Goal: Task Accomplishment & Management: Complete application form

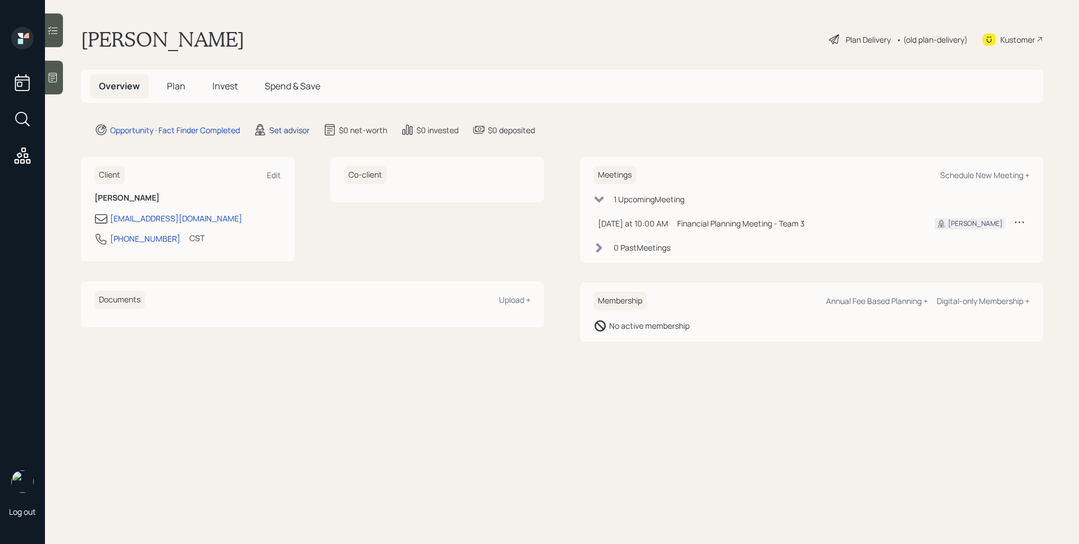
click at [272, 134] on div "Set advisor" at bounding box center [289, 130] width 40 height 12
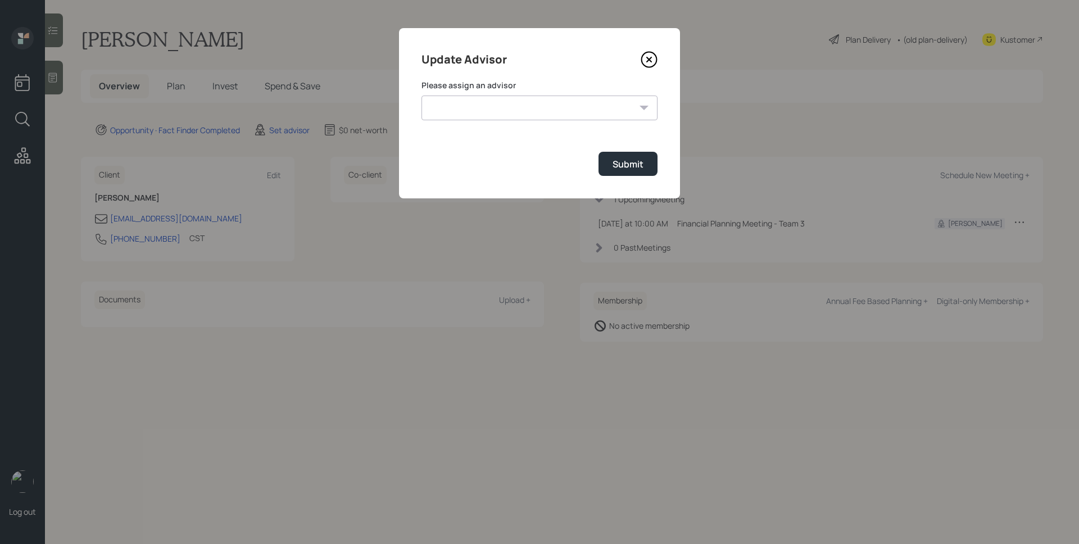
click at [487, 107] on select "[PERSON_NAME] [PERSON_NAME] [PERSON_NAME] [PERSON_NAME] End [PERSON_NAME] [PERS…" at bounding box center [540, 108] width 236 height 25
select select "d946c976-65aa-4529-ac9d-02c4f1114fc0"
click at [422, 96] on select "[PERSON_NAME] [PERSON_NAME] [PERSON_NAME] [PERSON_NAME] End [PERSON_NAME] [PERS…" at bounding box center [540, 108] width 236 height 25
click at [613, 161] on div "Submit" at bounding box center [628, 164] width 31 height 12
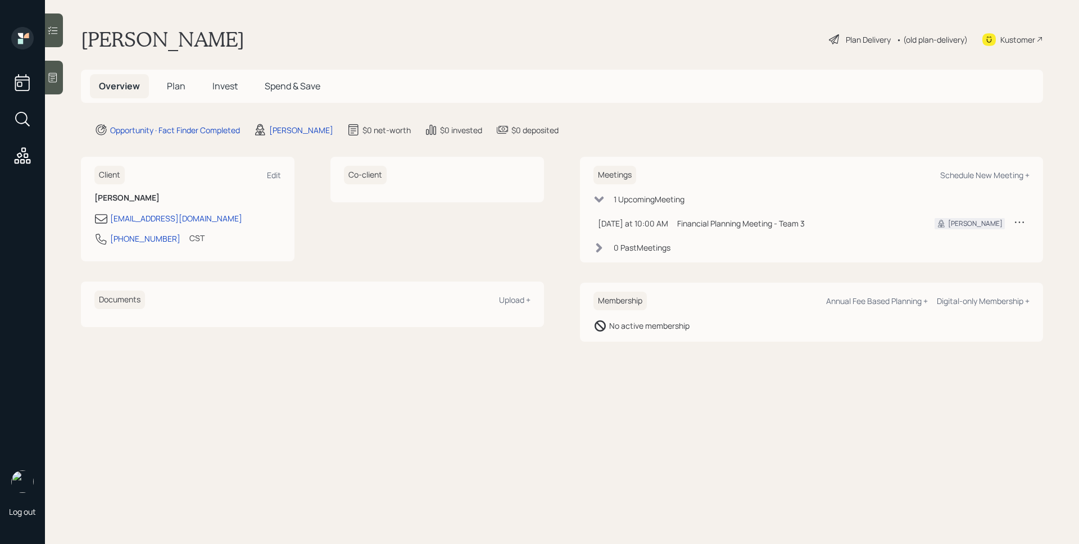
click at [58, 80] on icon at bounding box center [52, 77] width 11 height 11
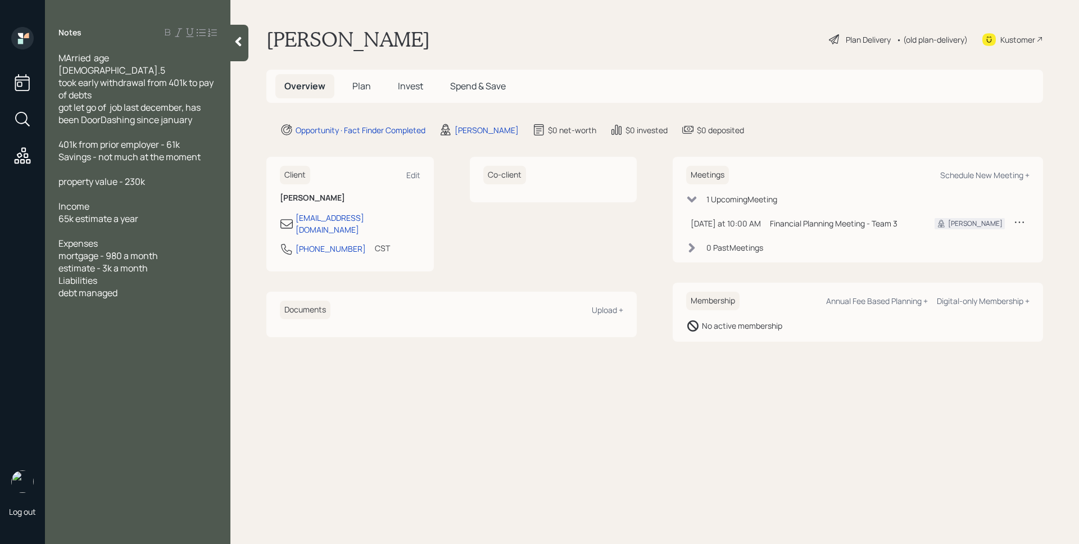
click at [364, 82] on span "Plan" at bounding box center [361, 86] width 19 height 12
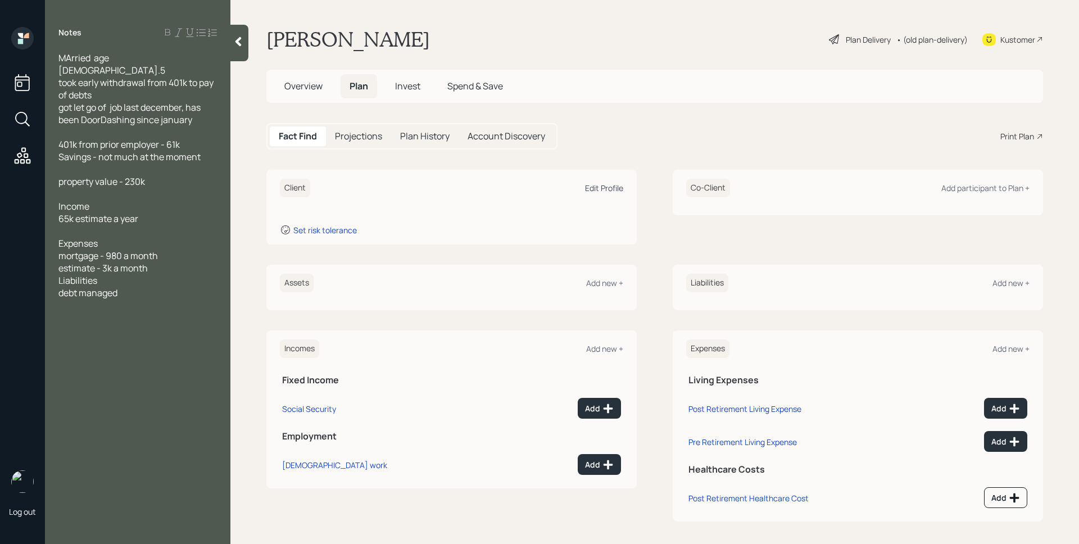
click at [593, 189] on div "Edit Profile" at bounding box center [604, 188] width 38 height 11
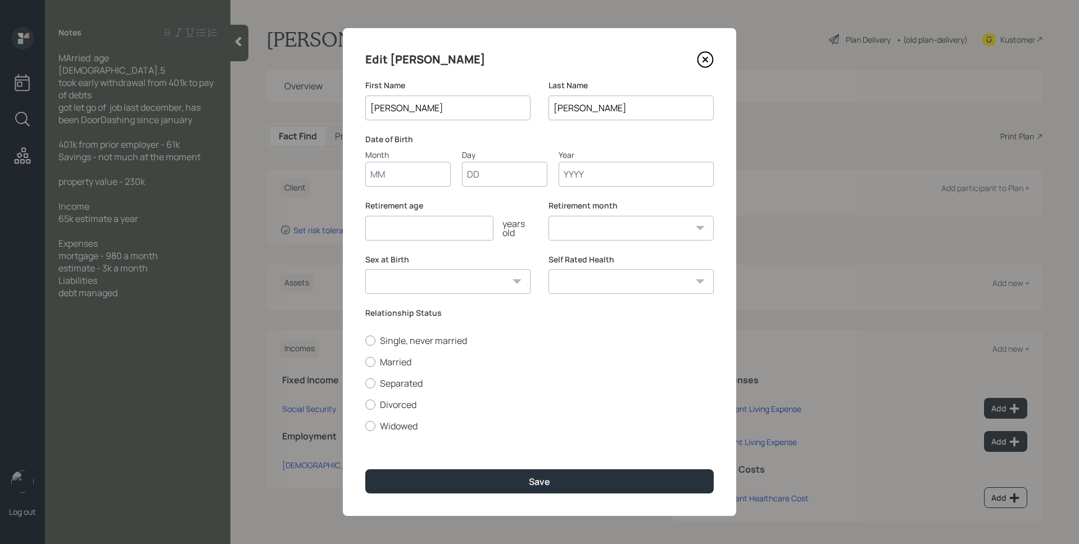
click at [408, 173] on input "Month" at bounding box center [407, 174] width 85 height 25
type input "03"
type input "01"
type input "1965"
select select "3"
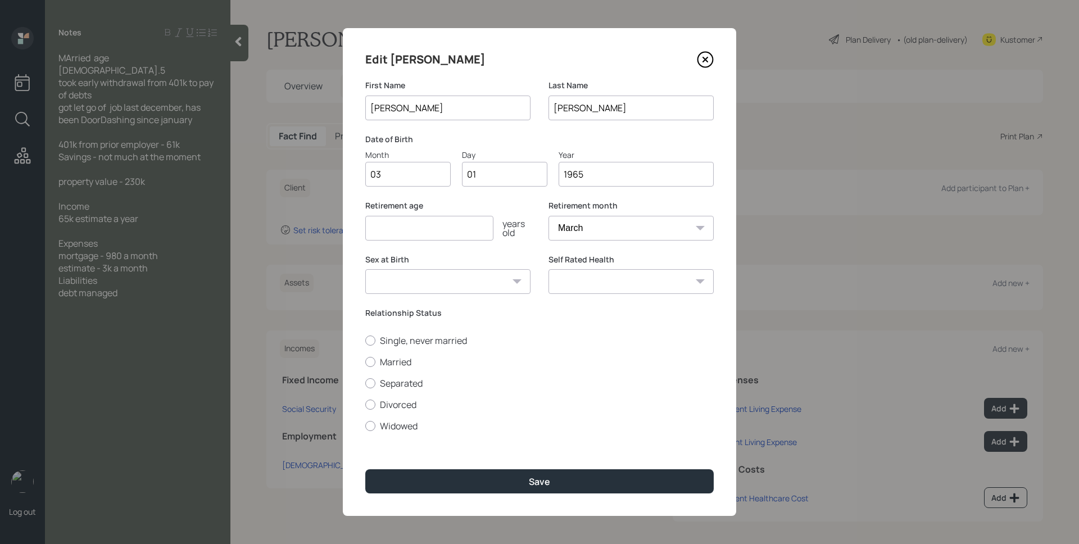
type input "1965"
type input "65"
click at [409, 366] on label "Married" at bounding box center [539, 362] width 349 height 12
click at [365, 362] on input "Married" at bounding box center [365, 361] width 1 height 1
radio input "true"
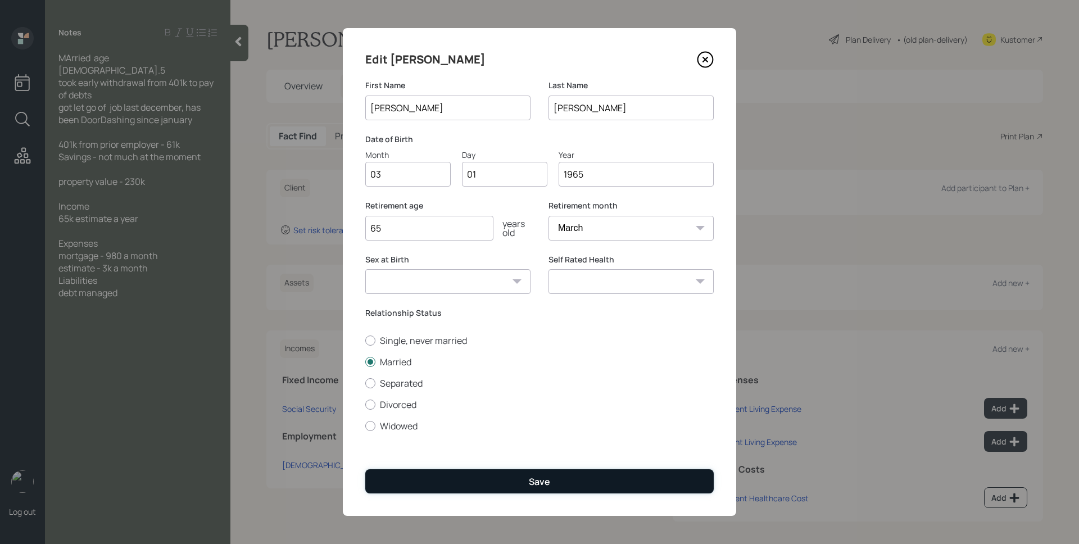
click at [538, 477] on div "Save" at bounding box center [539, 482] width 21 height 12
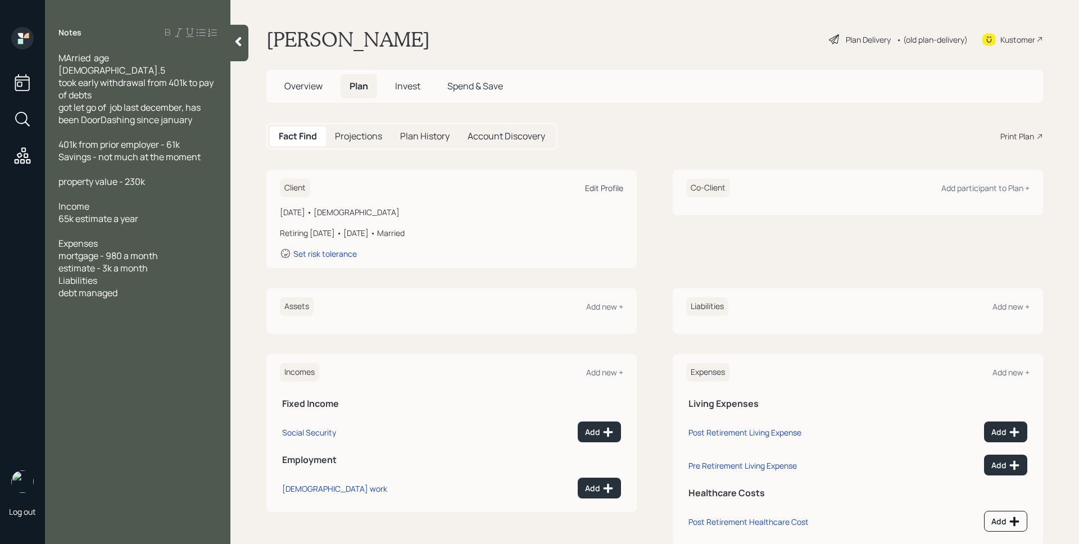
click at [611, 187] on div "Edit Profile" at bounding box center [604, 188] width 38 height 11
select select "3"
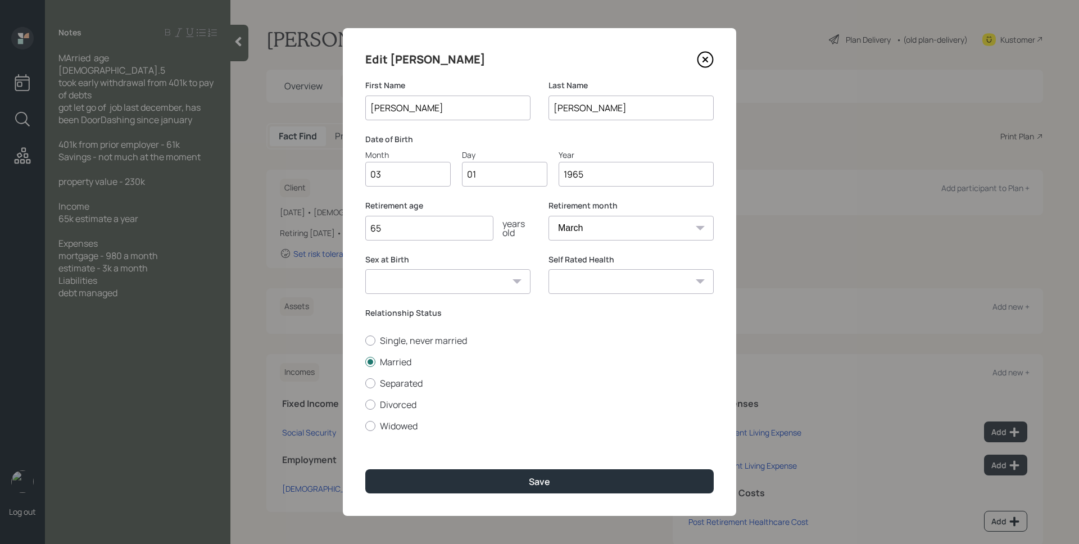
click at [634, 179] on input "1965" at bounding box center [636, 174] width 155 height 25
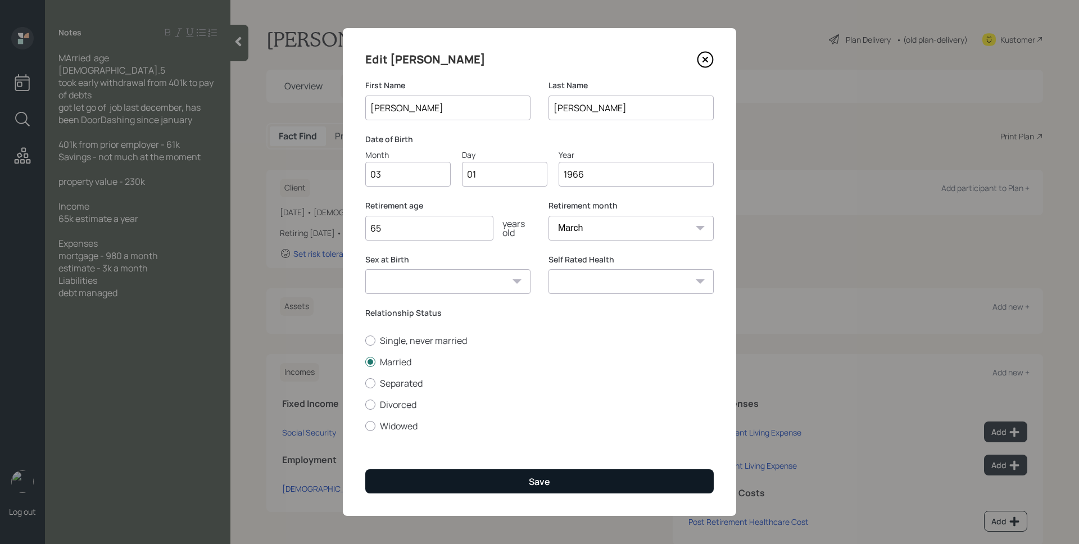
type input "1966"
click at [599, 487] on button "Save" at bounding box center [539, 481] width 349 height 24
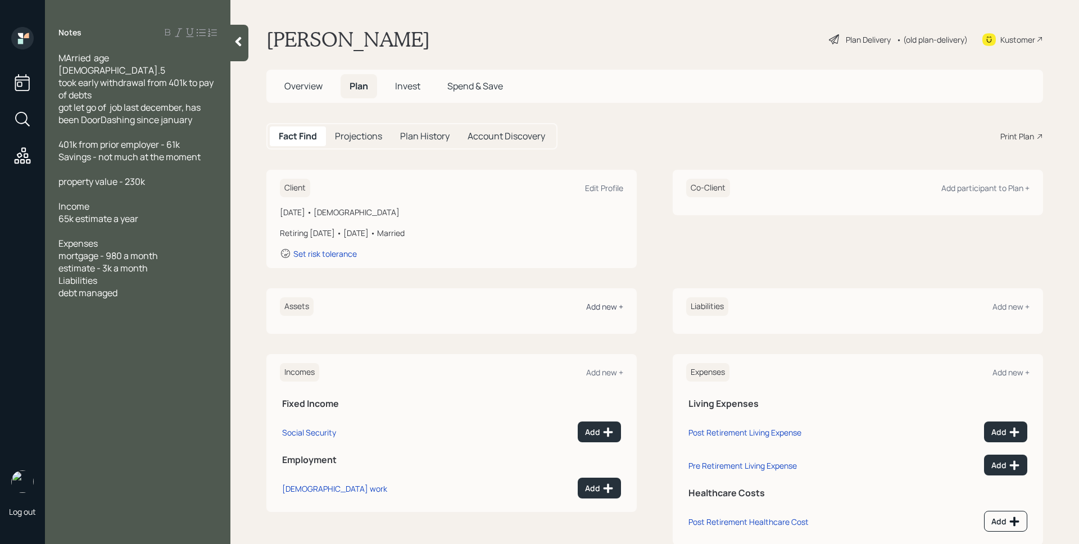
click at [597, 305] on div "Add new +" at bounding box center [604, 306] width 37 height 11
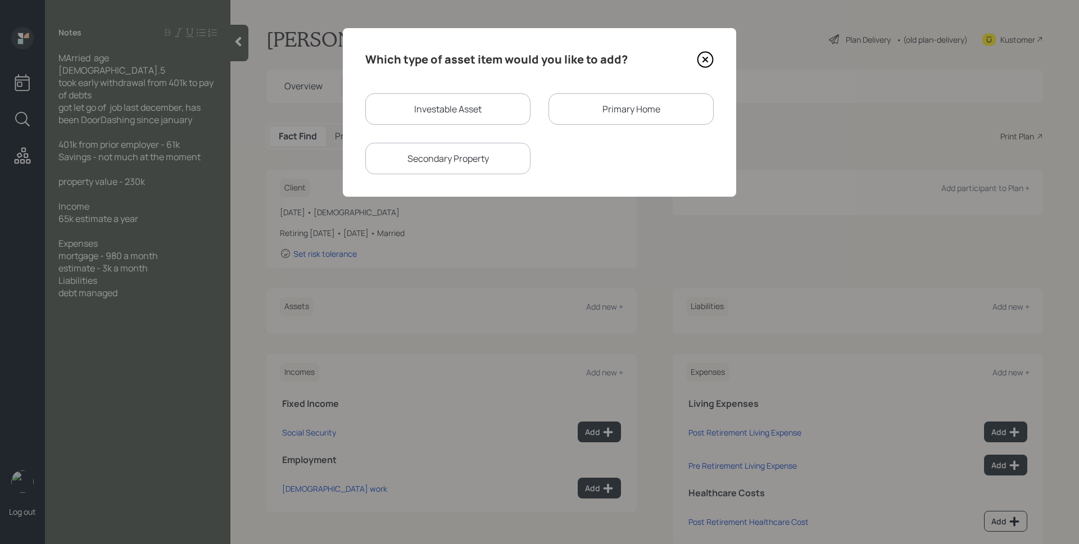
click at [453, 111] on div "Investable Asset" at bounding box center [447, 108] width 165 height 31
select select "taxable"
select select "balanced"
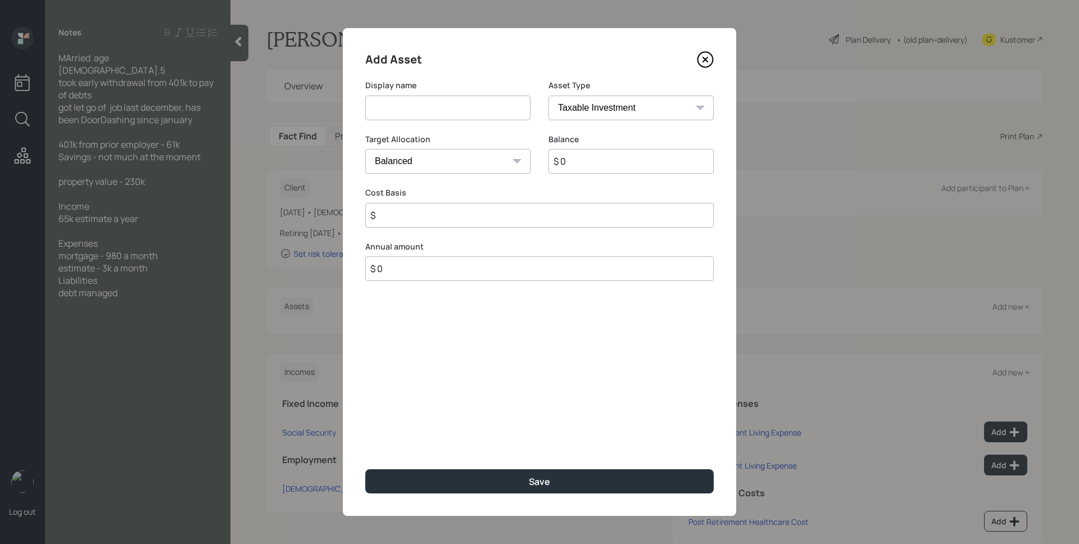
click at [453, 111] on input at bounding box center [447, 108] width 165 height 25
type input "Former 401k"
click at [621, 110] on select "SEP [PERSON_NAME] IRA 401(k) [PERSON_NAME] 401(k) 403(b) [PERSON_NAME] 403(b) 4…" at bounding box center [631, 108] width 165 height 25
select select "ira"
click at [549, 96] on select "SEP [PERSON_NAME] IRA 401(k) [PERSON_NAME] 401(k) 403(b) [PERSON_NAME] 403(b) 4…" at bounding box center [631, 108] width 165 height 25
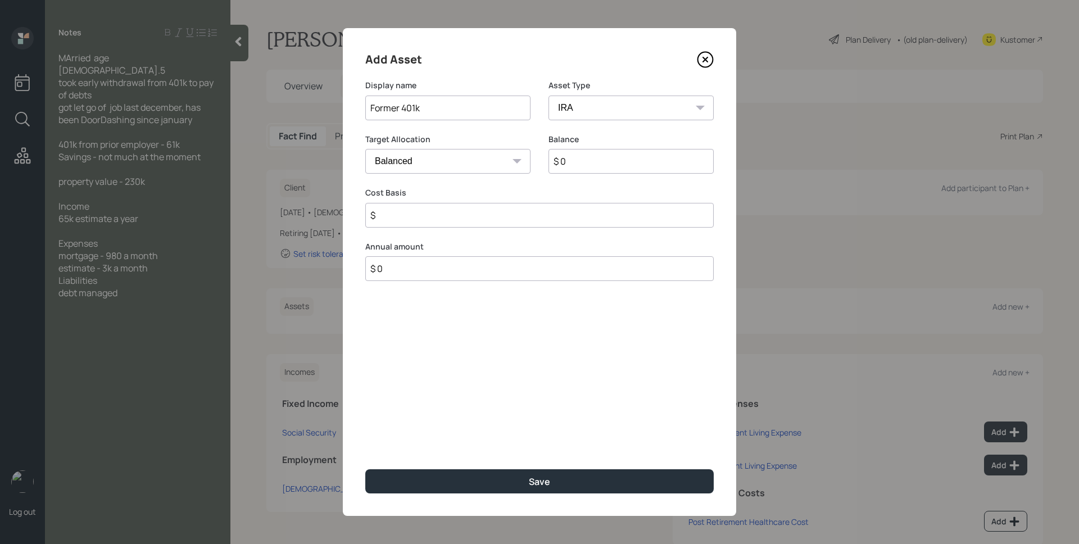
type input "$"
click at [602, 160] on input "$ 0" at bounding box center [631, 161] width 165 height 25
type input "$ 61,000"
type input "$ 0"
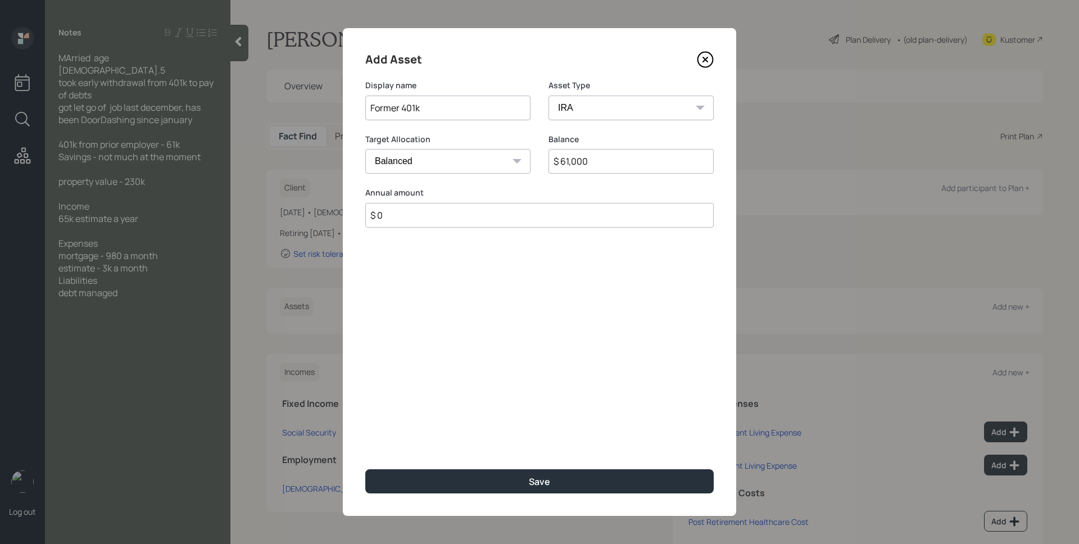
click at [365, 469] on button "Save" at bounding box center [539, 481] width 349 height 24
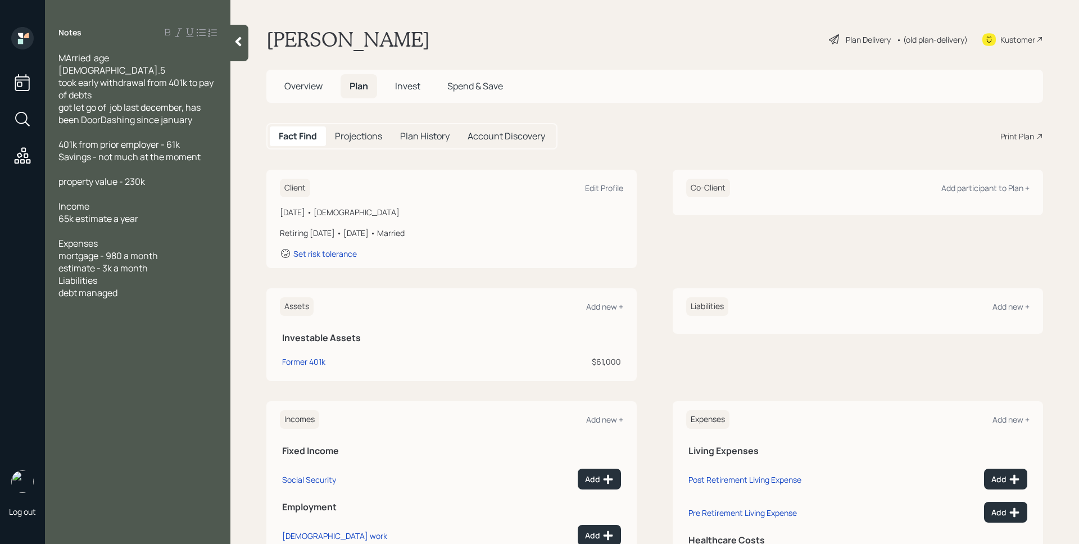
scroll to position [75, 0]
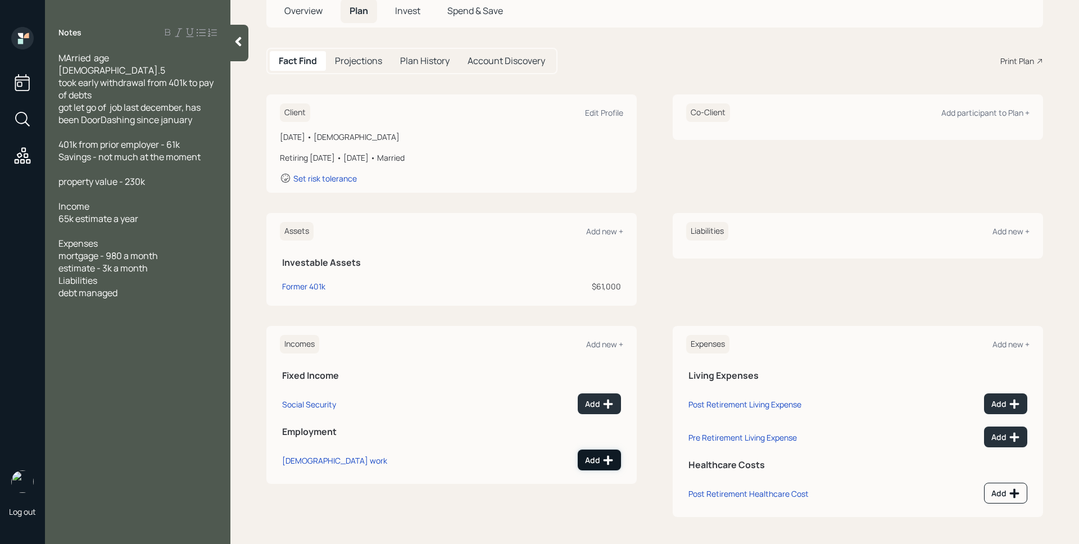
click at [593, 458] on div "Add" at bounding box center [599, 460] width 29 height 11
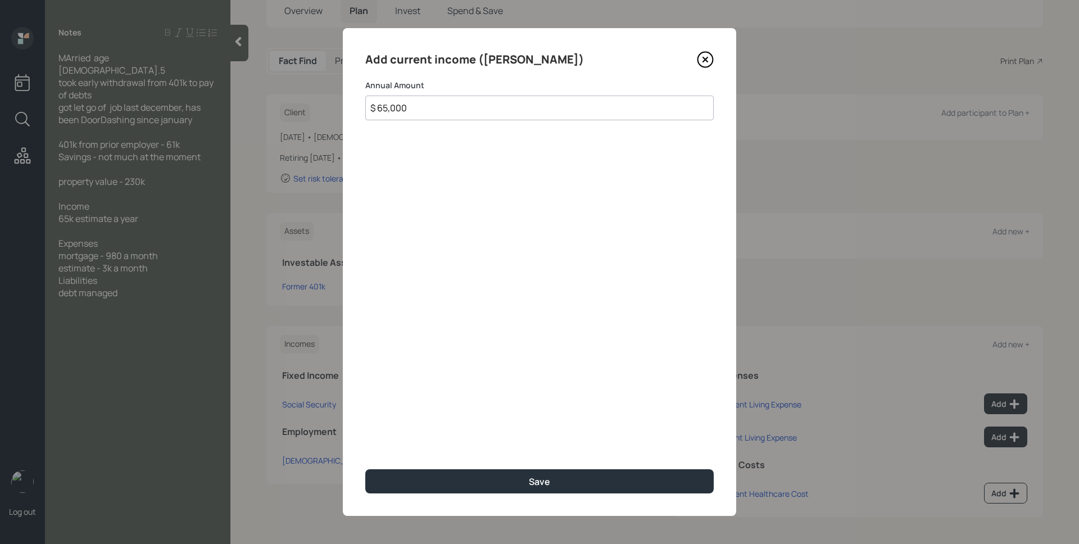
type input "$ 65,000"
click at [365, 469] on button "Save" at bounding box center [539, 481] width 349 height 24
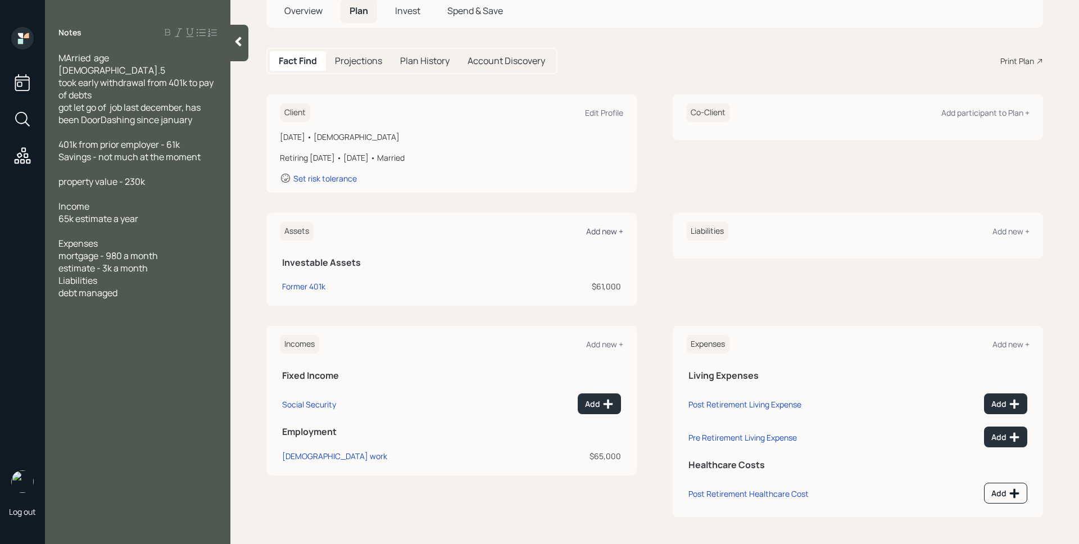
click at [604, 234] on div "Add new +" at bounding box center [604, 231] width 37 height 11
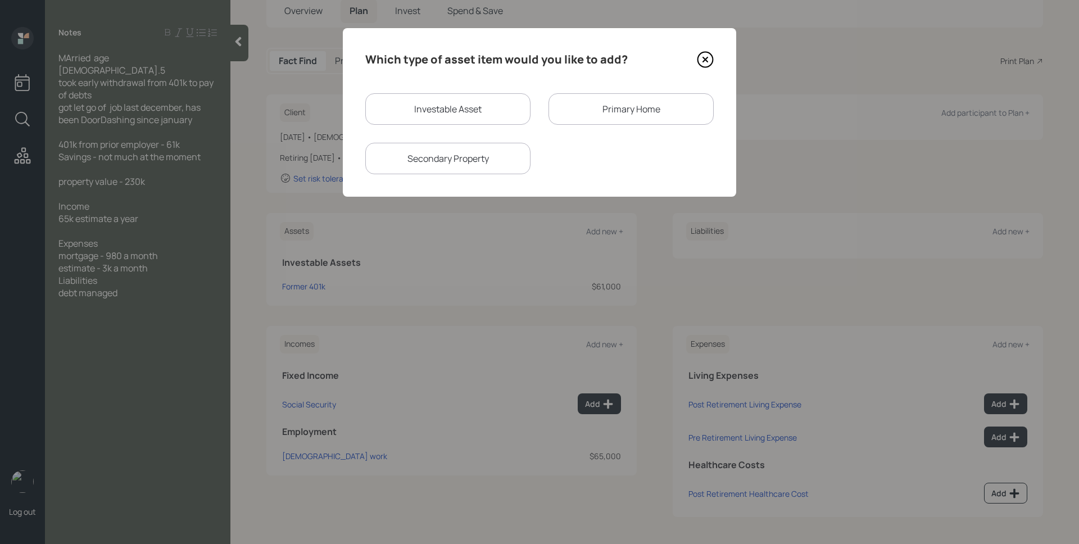
click at [566, 107] on div "Primary Home" at bounding box center [631, 108] width 165 height 31
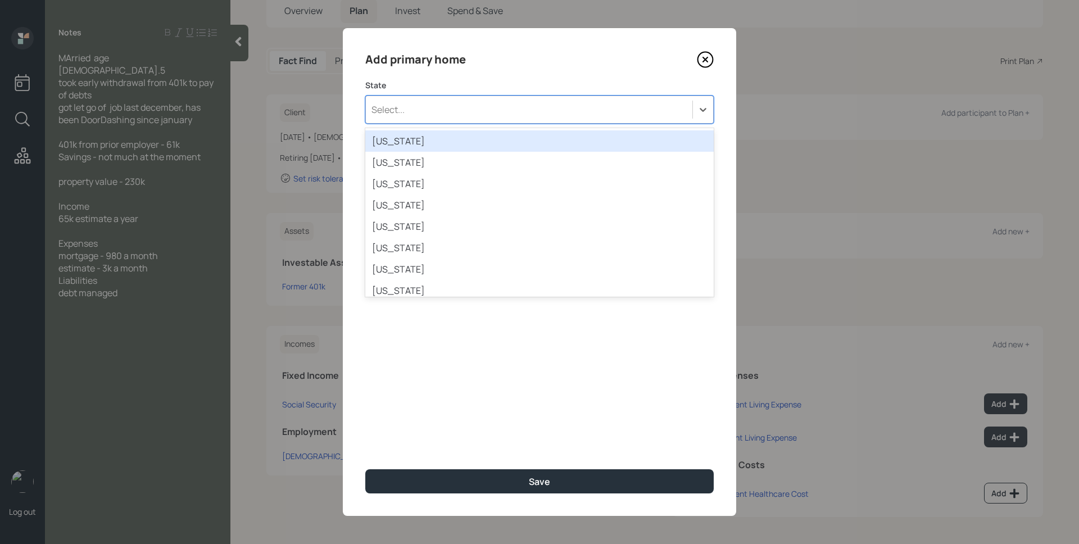
click at [546, 120] on div "Select..." at bounding box center [539, 110] width 349 height 28
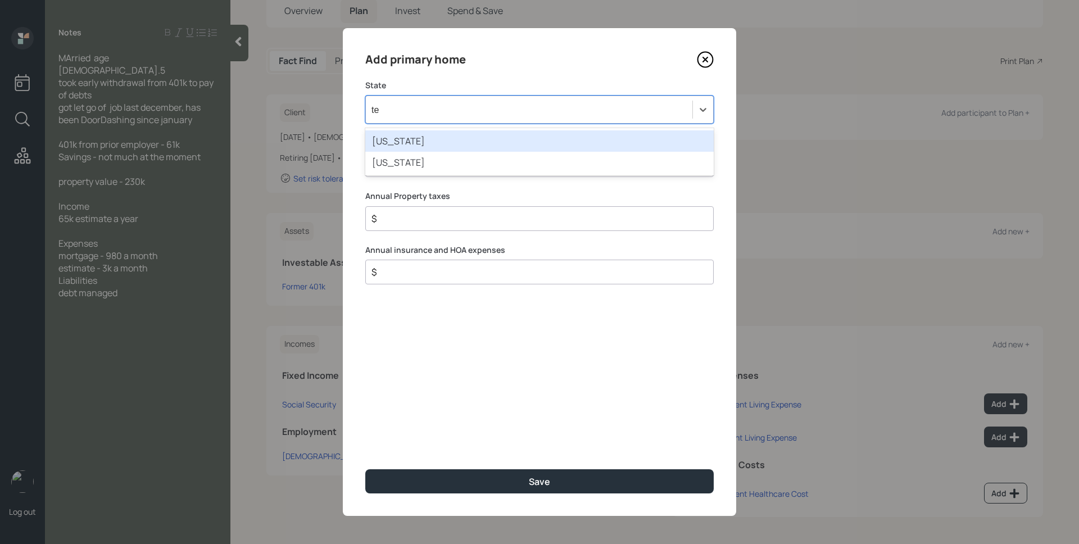
type input "tex"
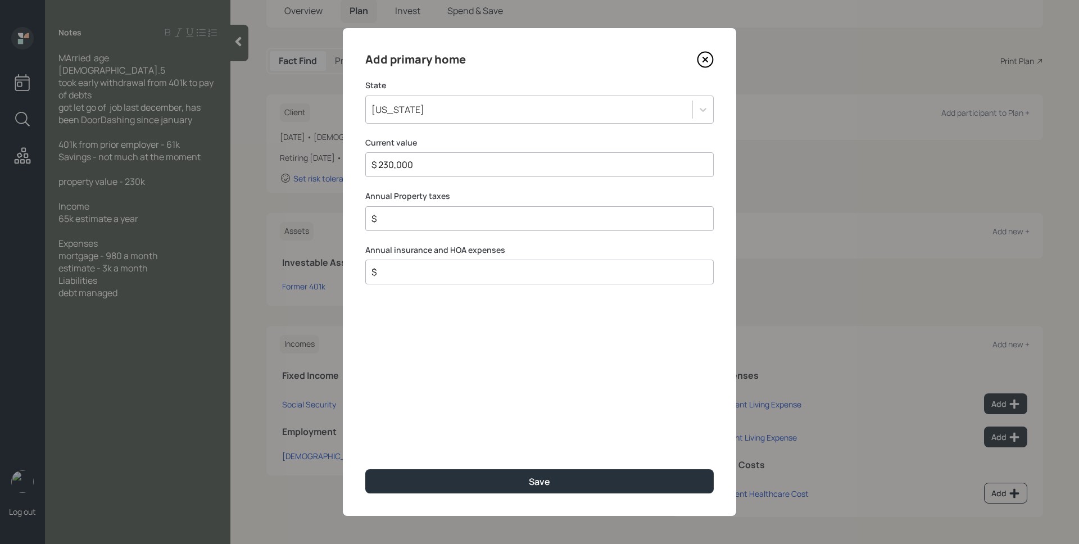
type input "$ 230,000"
click at [365, 469] on button "Save" at bounding box center [539, 481] width 349 height 24
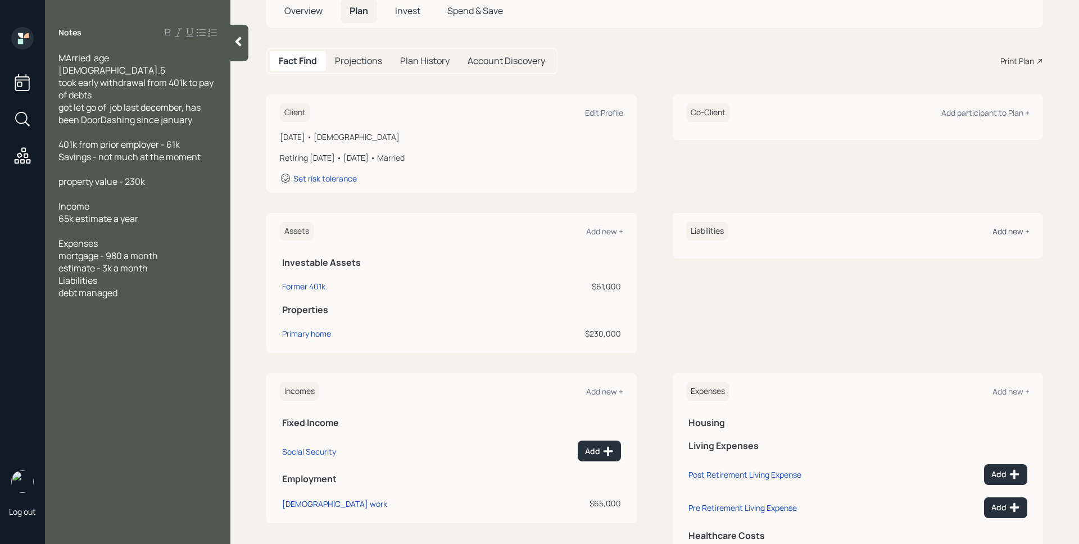
click at [1010, 233] on div "Add new +" at bounding box center [1011, 231] width 37 height 11
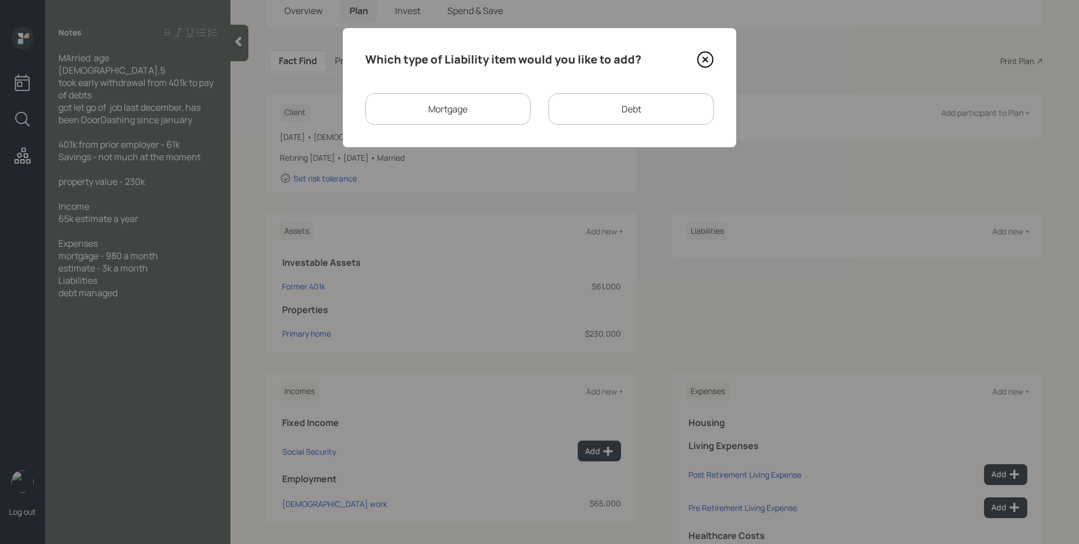
click at [481, 107] on div "Mortgage" at bounding box center [447, 108] width 165 height 31
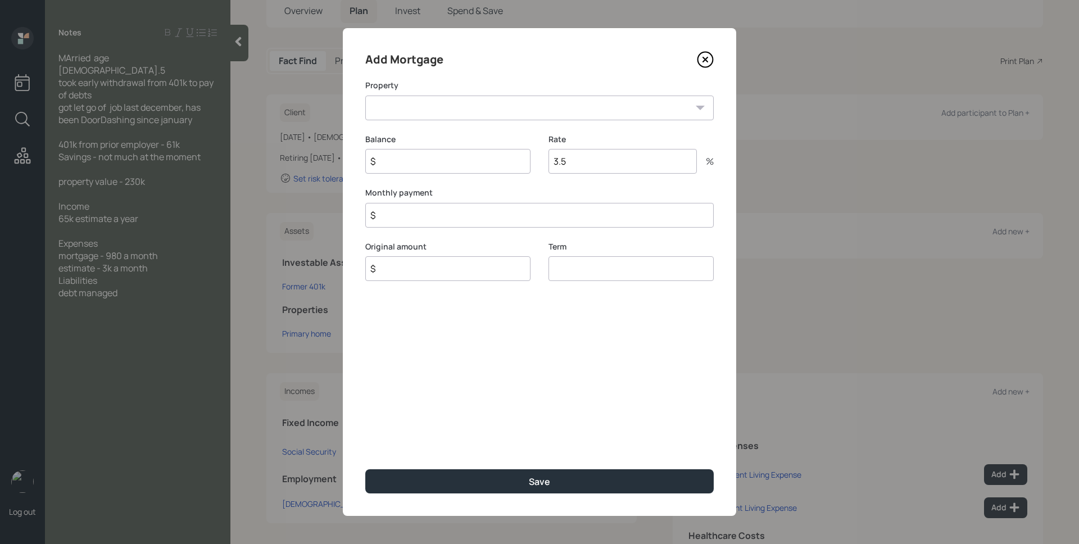
click at [478, 107] on select "TX Primary home" at bounding box center [539, 108] width 349 height 25
select select "98f31251-90d8-48e2-addb-0ebffa6acd79"
click at [365, 96] on select "TX Primary home" at bounding box center [539, 108] width 349 height 25
click at [465, 160] on input "$" at bounding box center [447, 161] width 165 height 25
type input "$ 0"
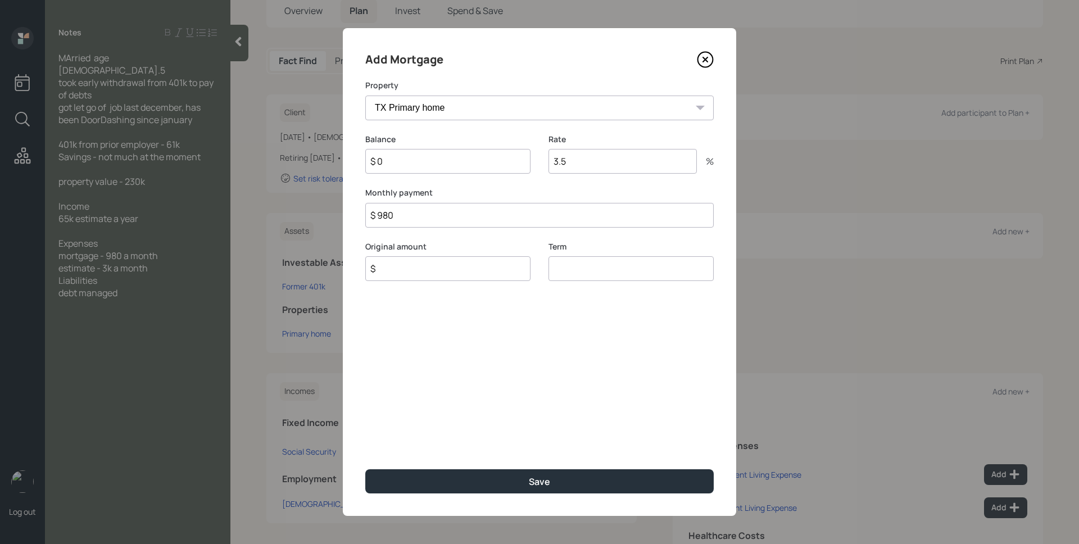
type input "$ 980"
type input "$ 0"
type input "30"
click at [365, 469] on button "Save" at bounding box center [539, 481] width 349 height 24
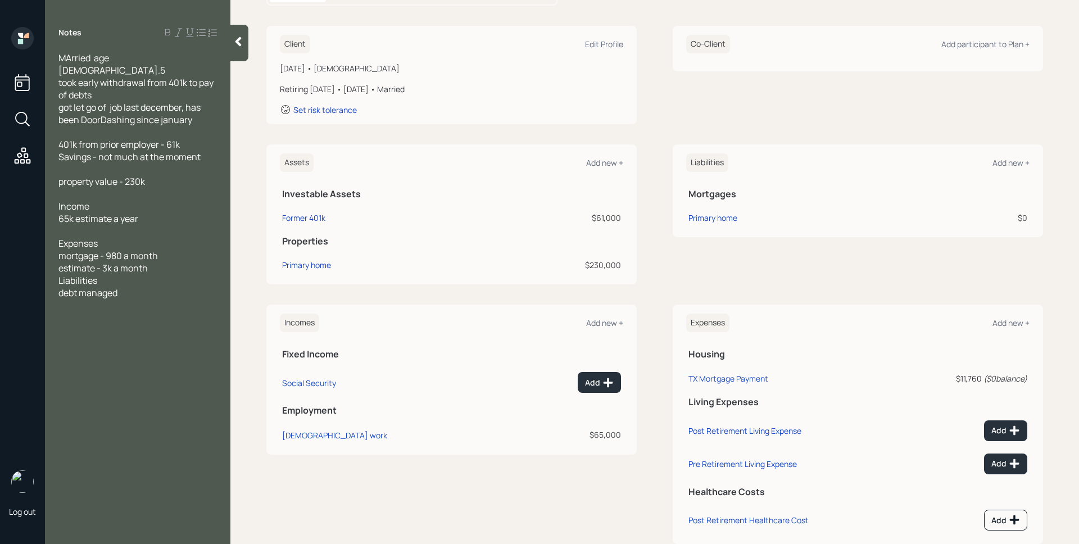
scroll to position [171, 0]
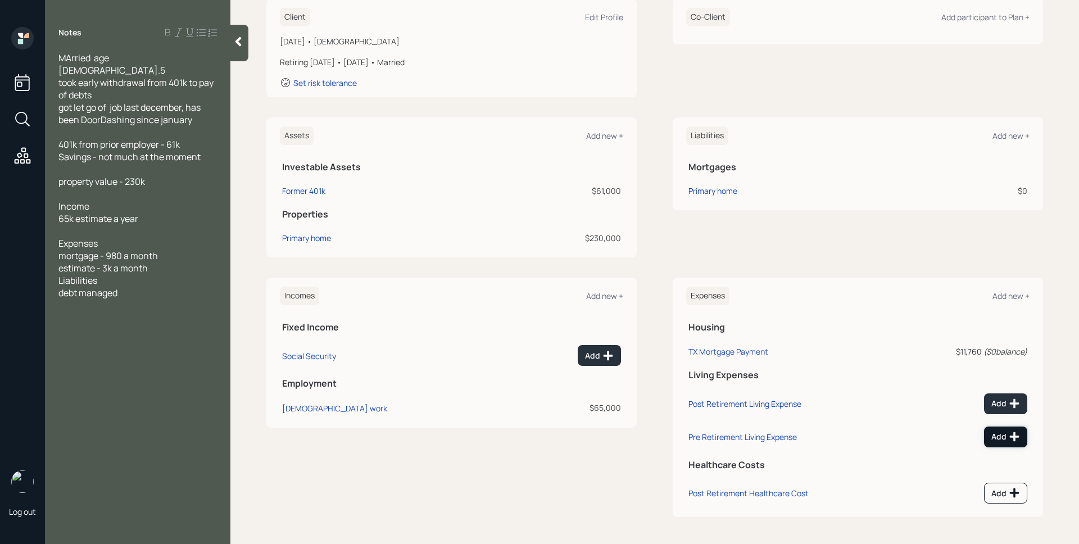
click at [1013, 444] on button "Add" at bounding box center [1005, 437] width 43 height 21
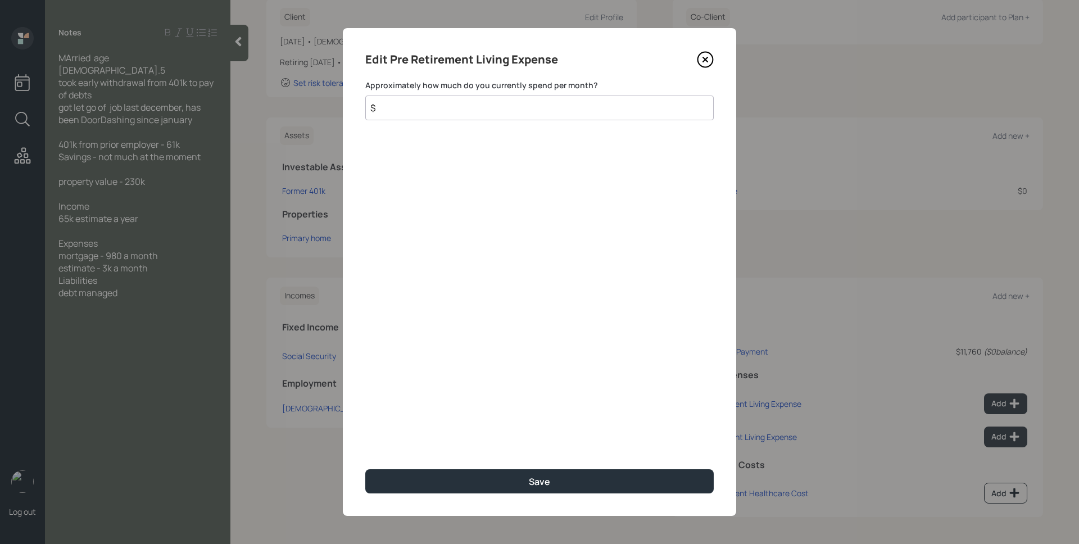
click at [574, 109] on input "$" at bounding box center [539, 108] width 349 height 25
type input "$ 2,020"
click at [365, 469] on button "Save" at bounding box center [539, 481] width 349 height 24
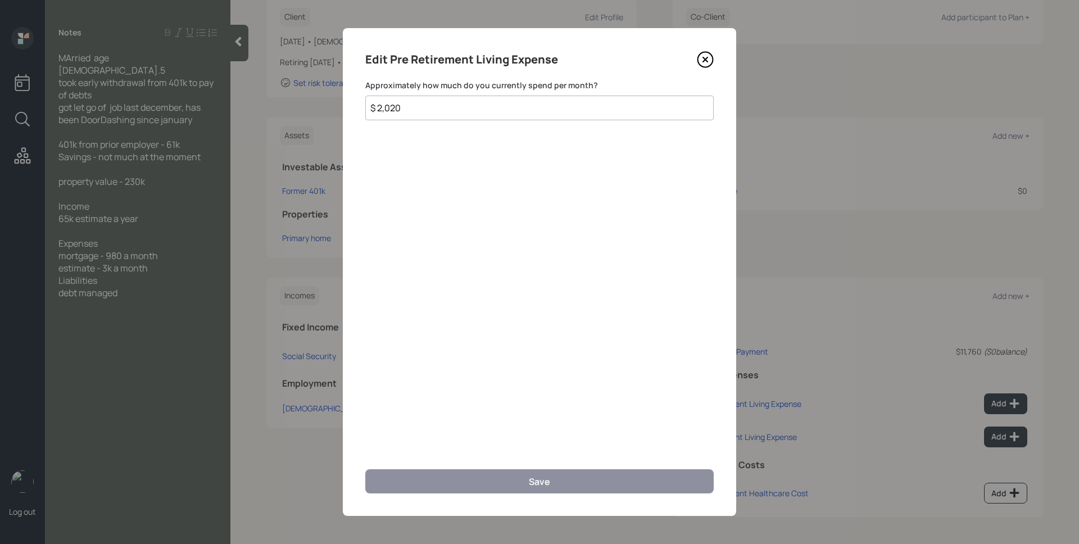
scroll to position [162, 0]
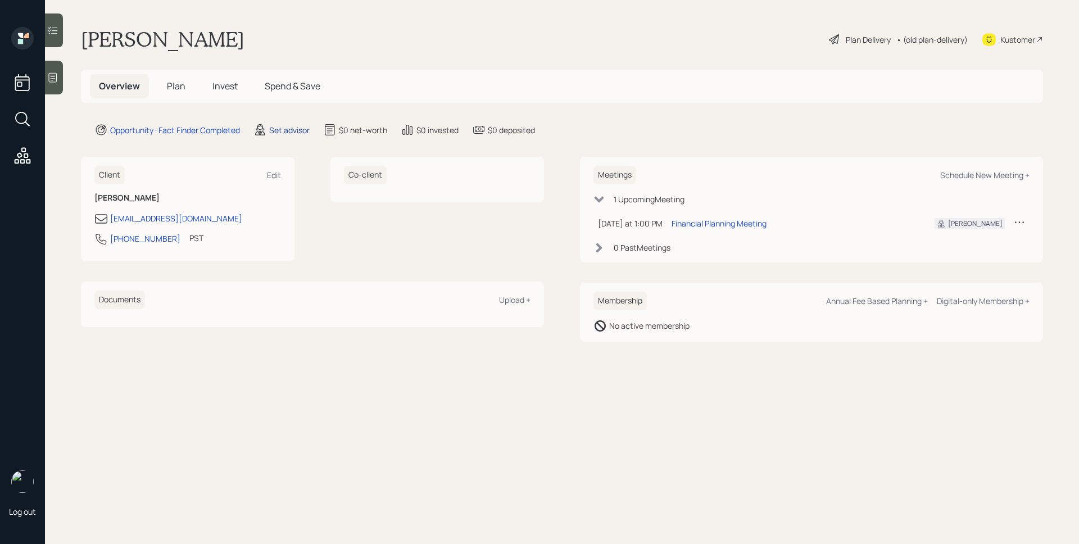
click at [296, 128] on div "Set advisor" at bounding box center [289, 130] width 40 height 12
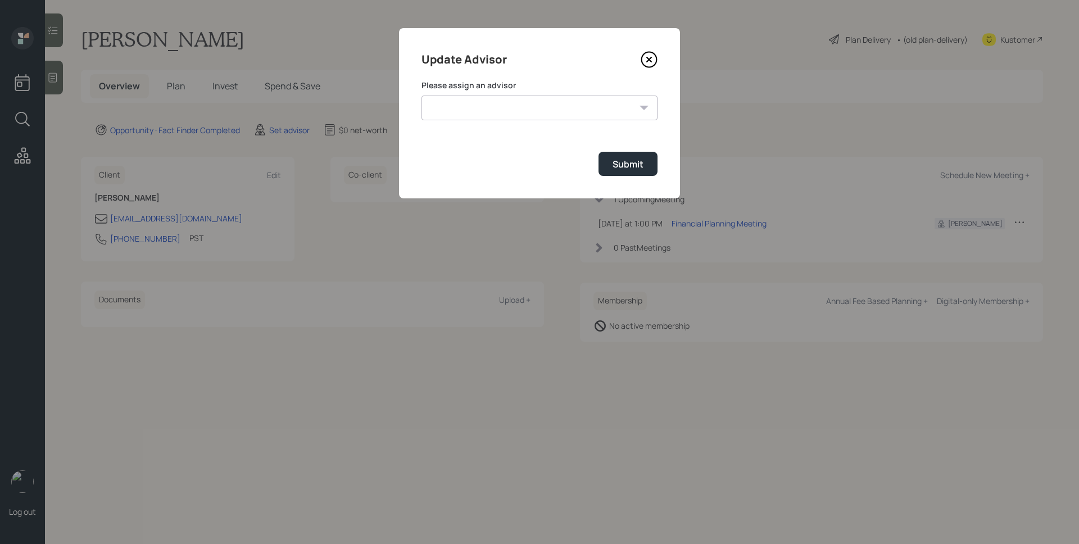
click at [495, 116] on select "[PERSON_NAME] [PERSON_NAME] [PERSON_NAME] [PERSON_NAME] End [PERSON_NAME] [PERS…" at bounding box center [540, 108] width 236 height 25
select select "d946c976-65aa-4529-ac9d-02c4f1114fc0"
click at [422, 96] on select "[PERSON_NAME] [PERSON_NAME] [PERSON_NAME] [PERSON_NAME] End [PERSON_NAME] [PERS…" at bounding box center [540, 108] width 236 height 25
drag, startPoint x: 631, startPoint y: 169, endPoint x: 618, endPoint y: 166, distance: 13.4
click at [631, 170] on div "Submit" at bounding box center [628, 164] width 31 height 12
